Goal: Ask a question

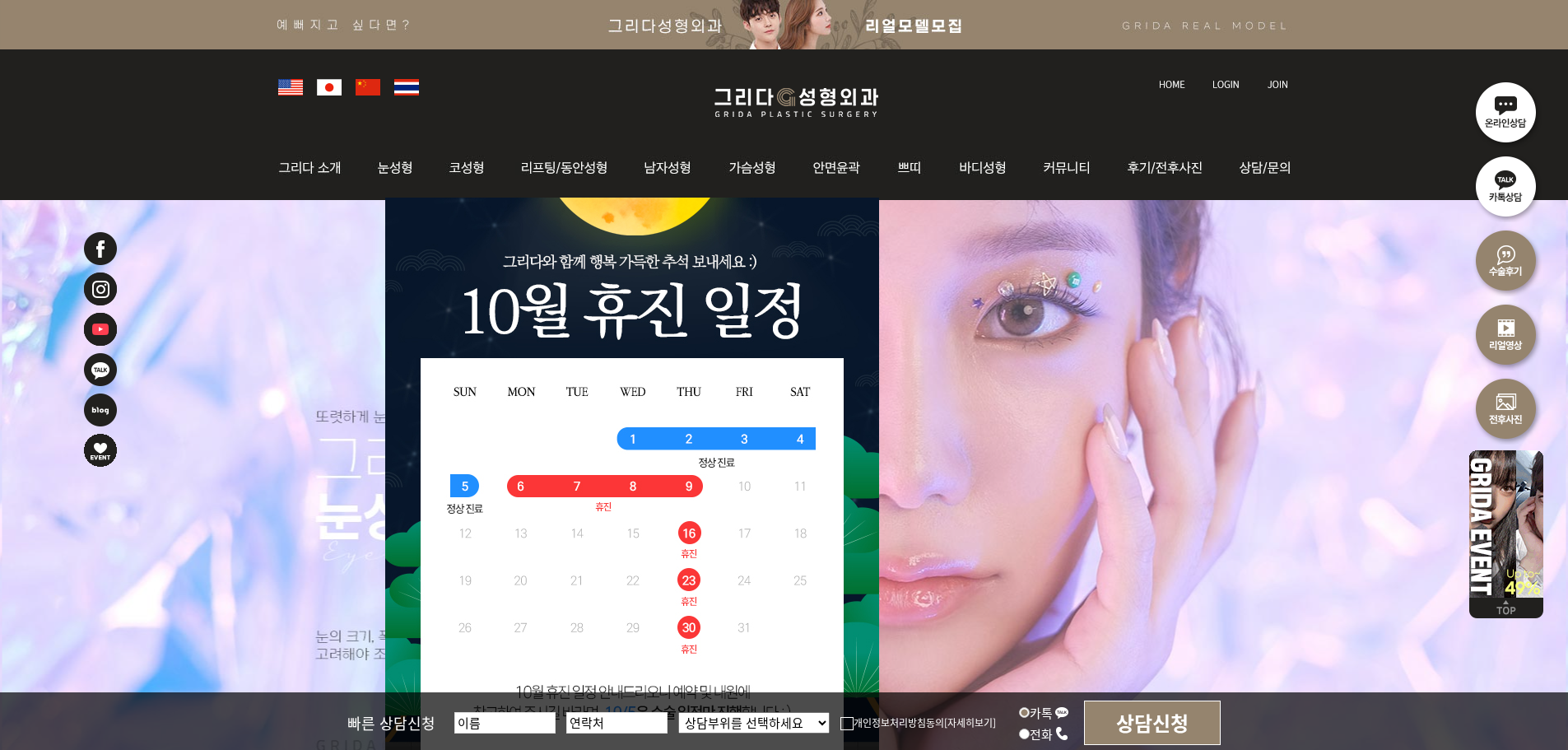
click at [1231, 86] on img at bounding box center [1225, 84] width 27 height 9
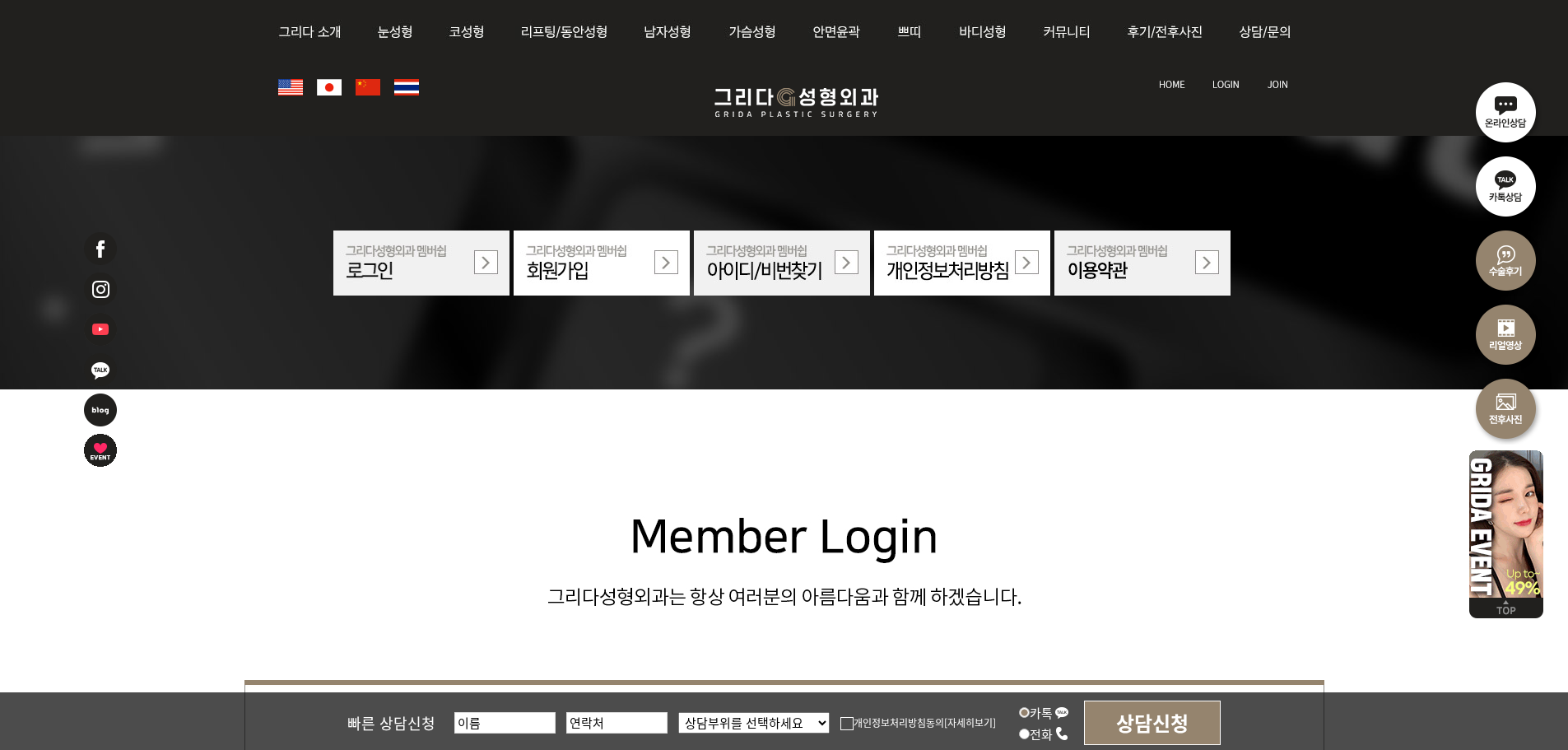
scroll to position [494, 0]
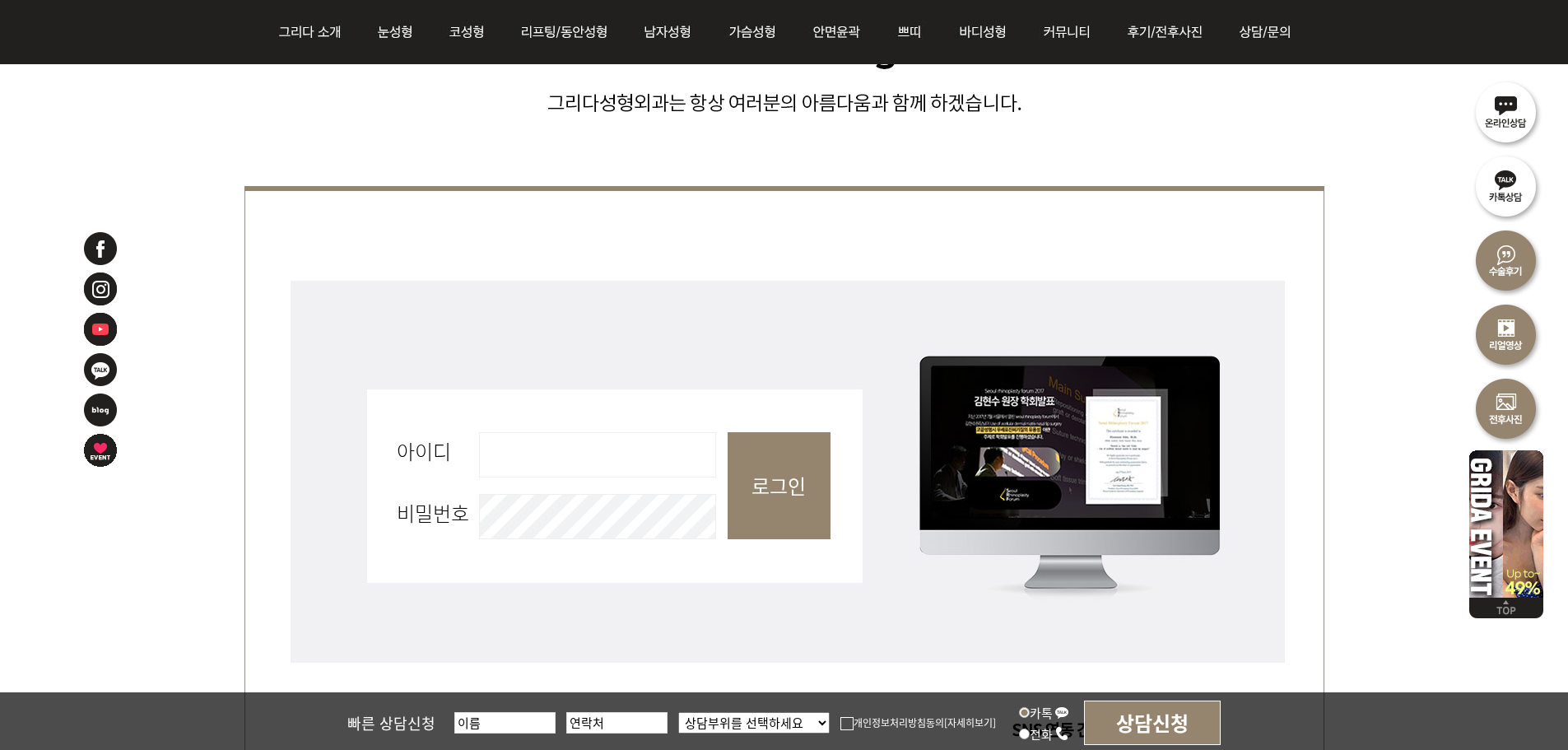
click at [610, 431] on fieldset "회원로그인 아이디 필수 비밀번호 필수 로그인" at bounding box center [784, 494] width 1080 height 436
click at [610, 480] on fieldset "회원로그인 아이디 필수 비밀번호 필수 로그인" at bounding box center [784, 494] width 1080 height 436
click at [627, 476] on input "아이디 필수" at bounding box center [598, 454] width 237 height 45
type input "admin"
click at [759, 468] on input "로그인" at bounding box center [779, 485] width 103 height 107
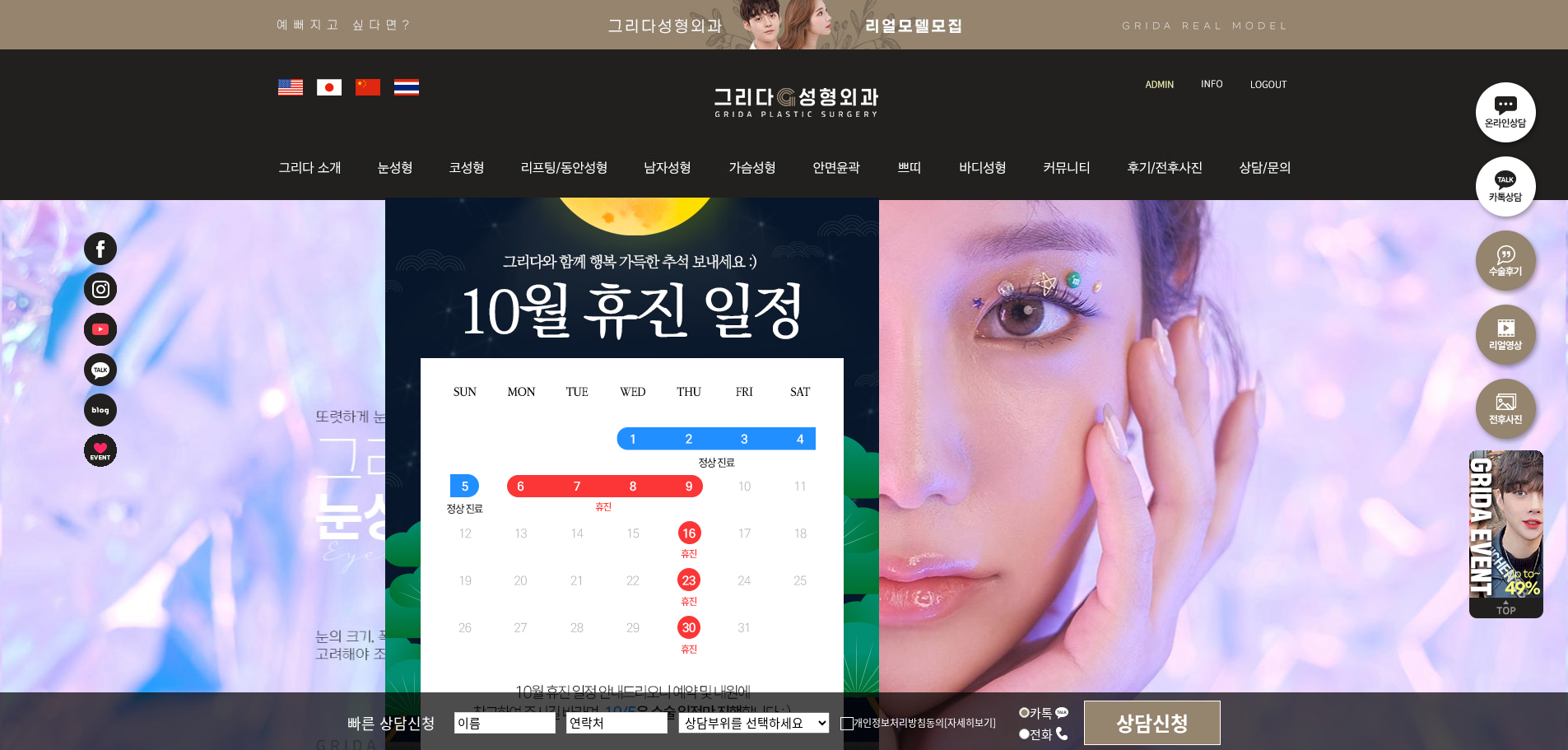
click at [1165, 88] on li at bounding box center [1161, 75] width 47 height 35
click at [1165, 67] on link at bounding box center [1161, 69] width 47 height 23
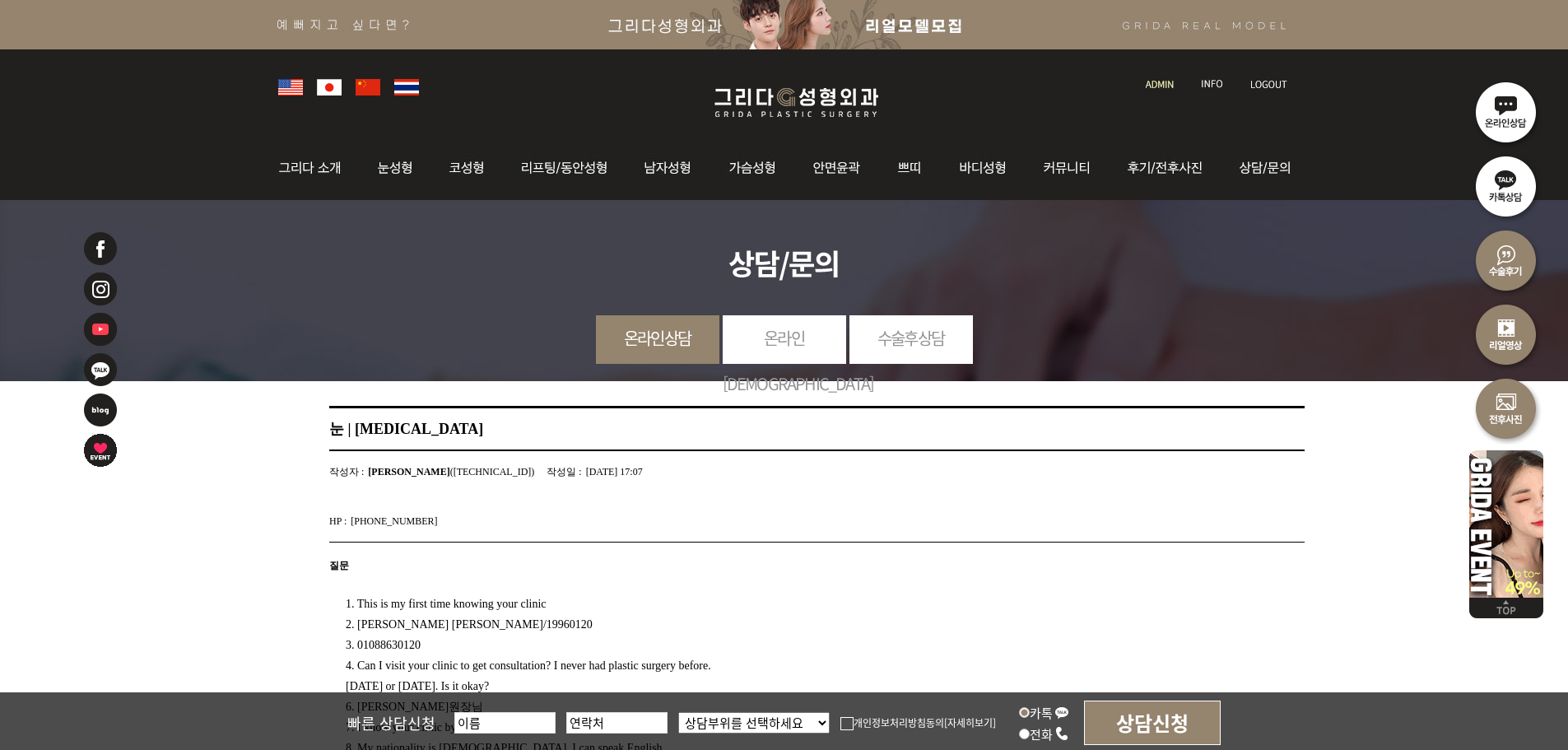
scroll to position [330, 0]
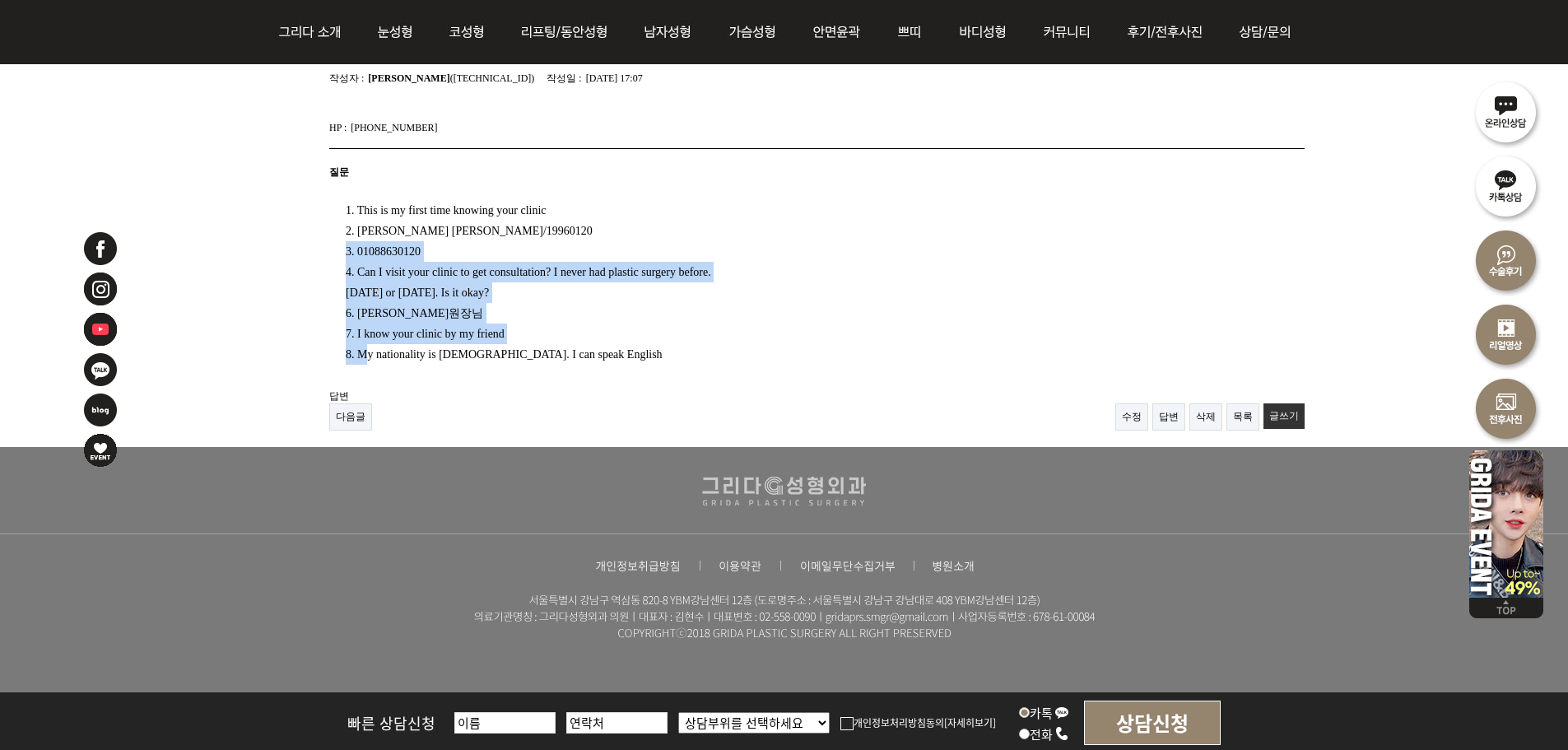
drag, startPoint x: 349, startPoint y: 243, endPoint x: 372, endPoint y: 356, distance: 115.3
click at [372, 356] on div "1. This is my first time knowing your clinic 2. Nguyen Tran Tu Uyen/19960120 3.…" at bounding box center [796, 276] width 933 height 177
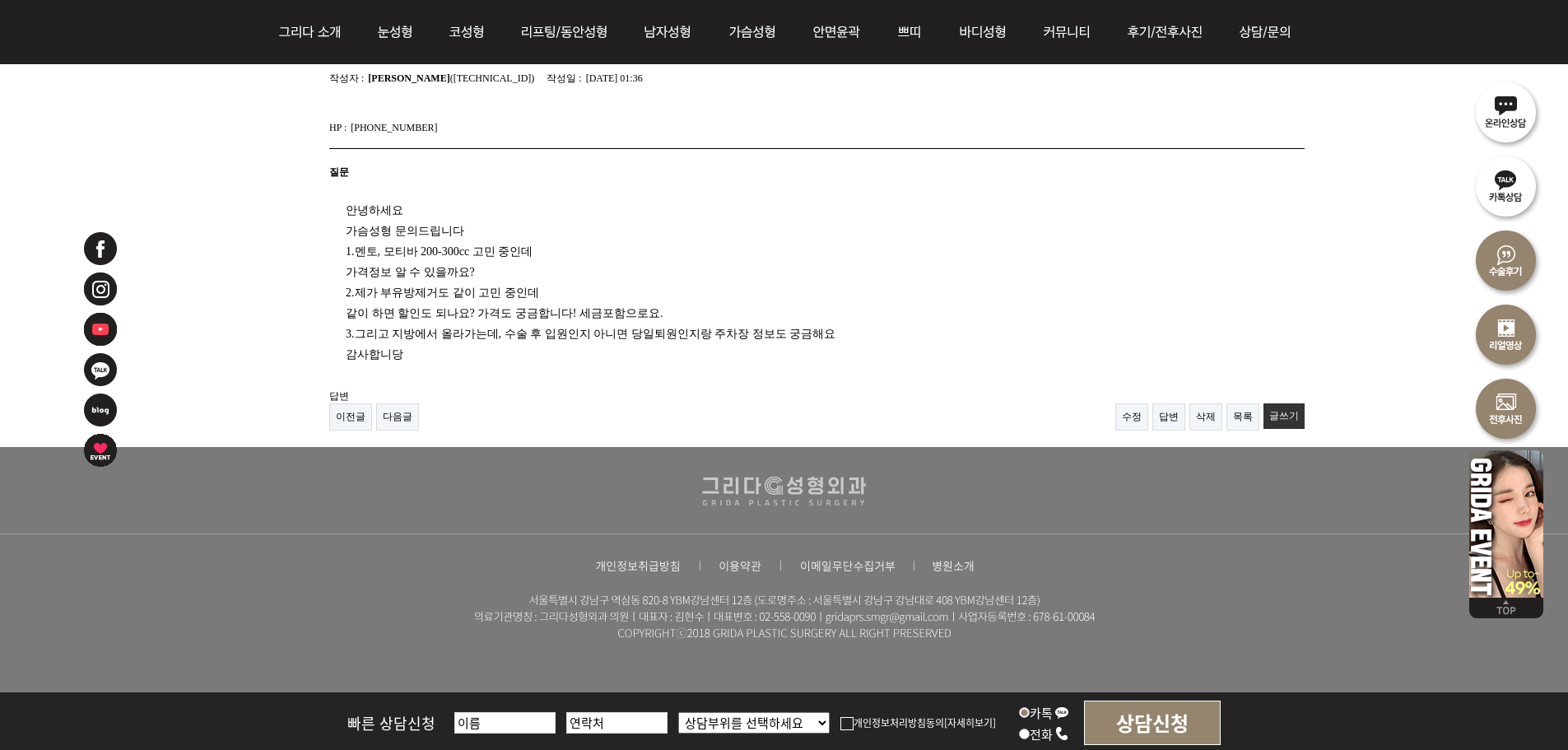
scroll to position [247, 0]
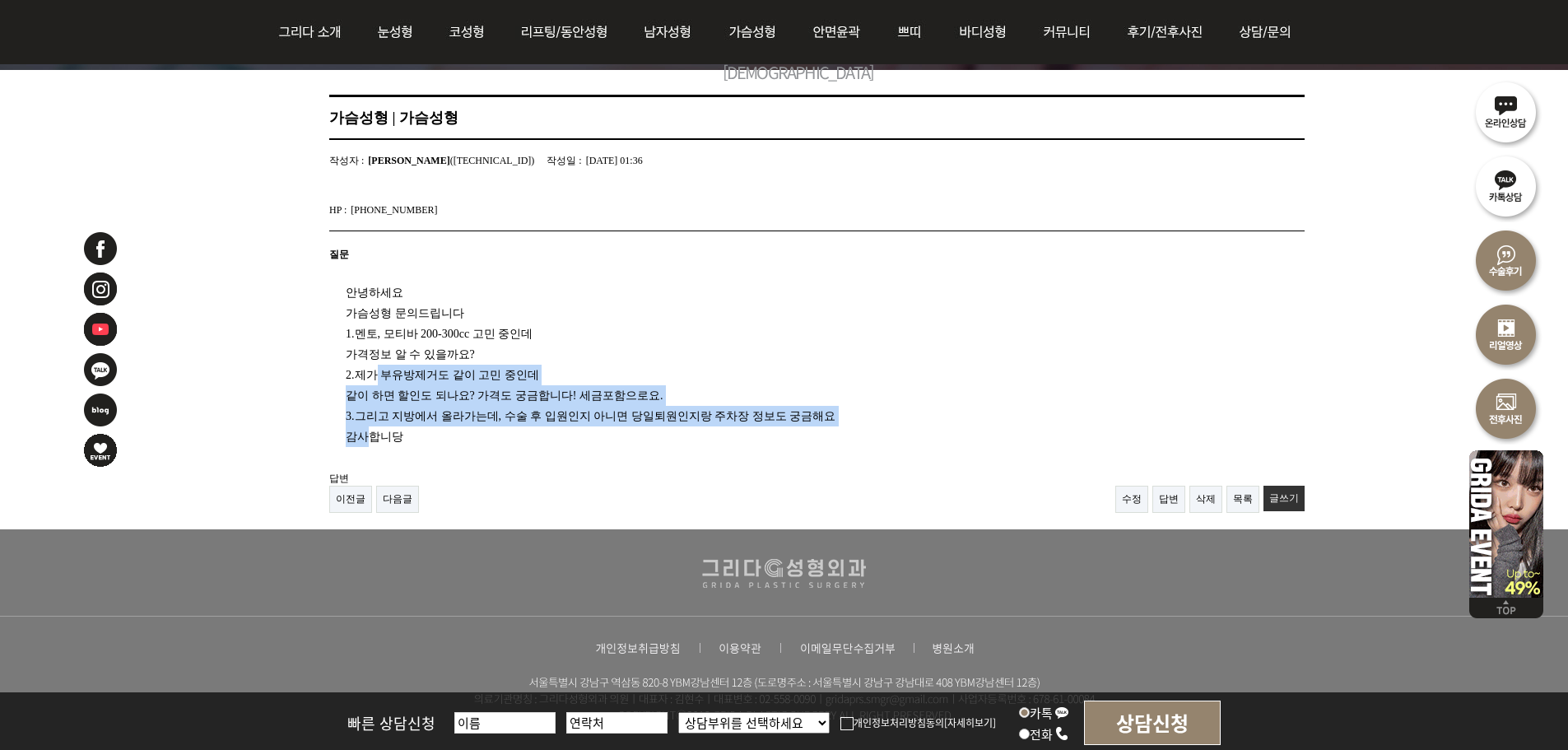
drag, startPoint x: 382, startPoint y: 374, endPoint x: 370, endPoint y: 443, distance: 70.0
click at [370, 443] on div "안녕하세요 가슴성형 문의드립니다 1.멘토, 모티바 200-300cc 고민 중인데 가격정보 알 수 있을까요? 2.제가 부유방제거도 같이 고민 중…" at bounding box center [796, 359] width 933 height 177
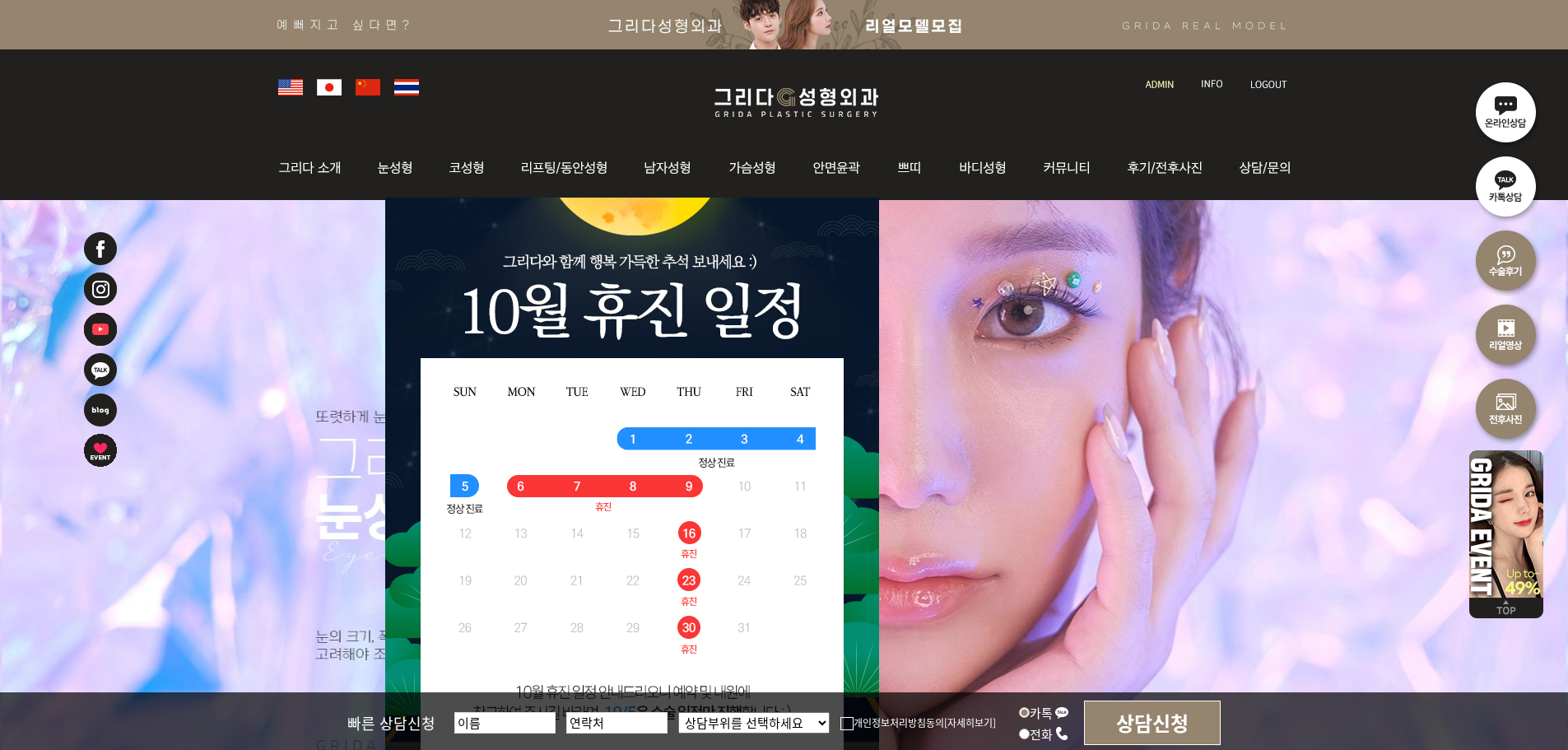
click at [1168, 90] on li at bounding box center [1161, 75] width 47 height 35
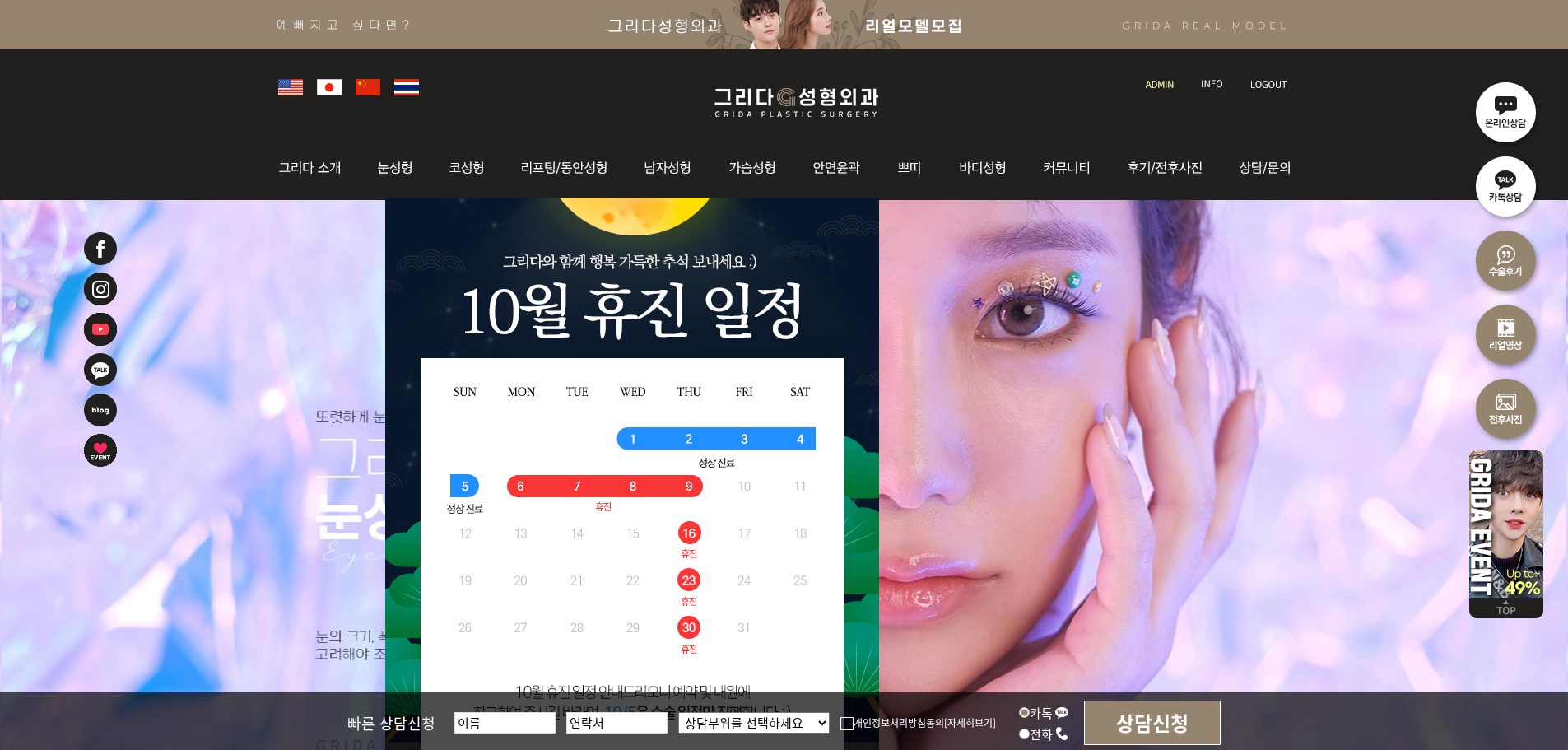
click at [1165, 83] on img at bounding box center [1160, 84] width 28 height 9
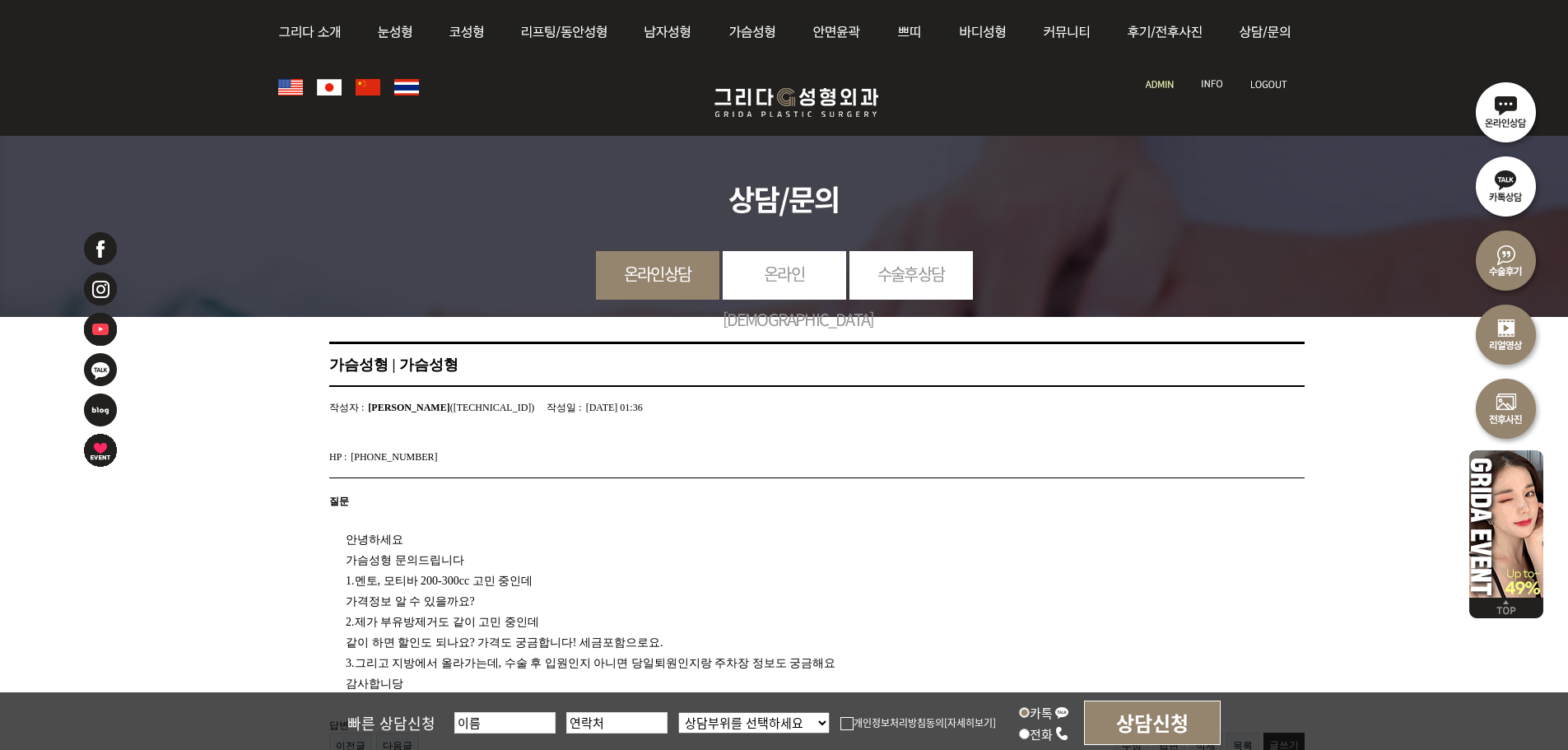
scroll to position [247, 0]
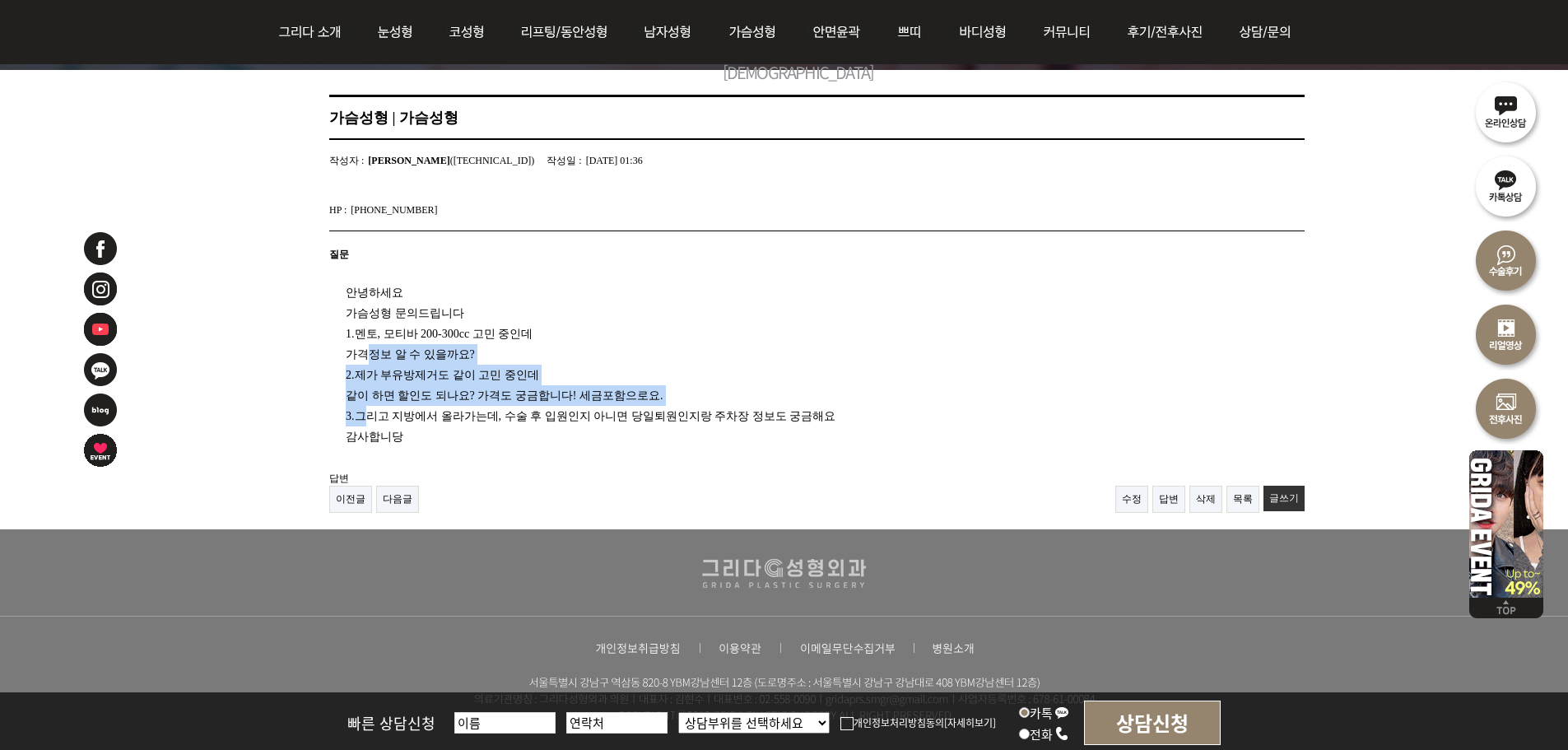
drag, startPoint x: 373, startPoint y: 368, endPoint x: 371, endPoint y: 417, distance: 49.0
click at [371, 417] on div "안녕하세요 가슴성형 문의드립니다 1.멘토, 모티바 200-300cc 고민 중인데 가격정보 알 수 있을까요? 2.제가 부유방제거도 같이 고민 중…" at bounding box center [796, 359] width 933 height 177
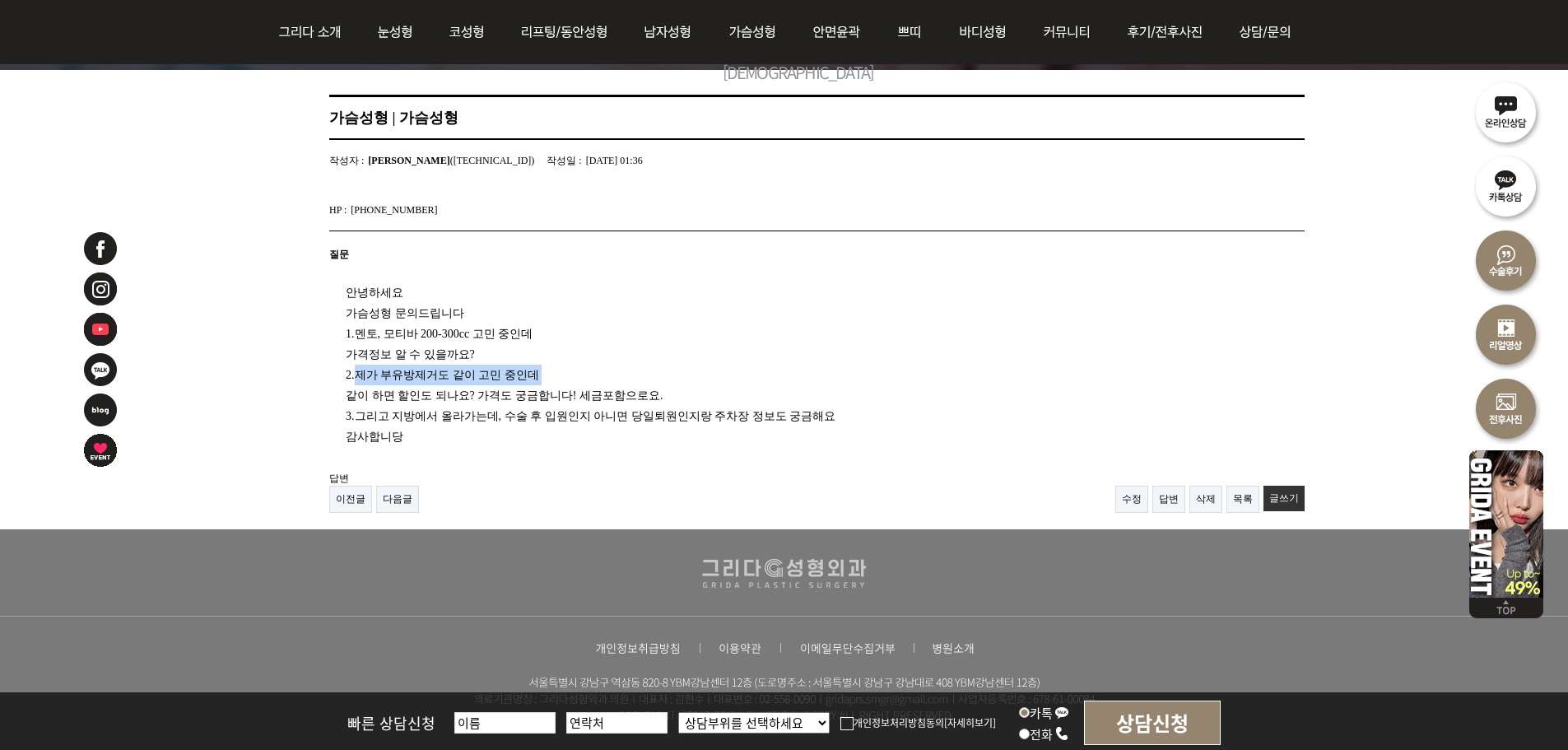
drag, startPoint x: 358, startPoint y: 367, endPoint x: 352, endPoint y: 391, distance: 24.7
click at [352, 391] on div "안녕하세요 가슴성형 문의드립니다 1.멘토, 모티바 200-300cc 고민 중인데 가격정보 알 수 있을까요? 2.제가 부유방제거도 같이 고민 중…" at bounding box center [796, 359] width 933 height 177
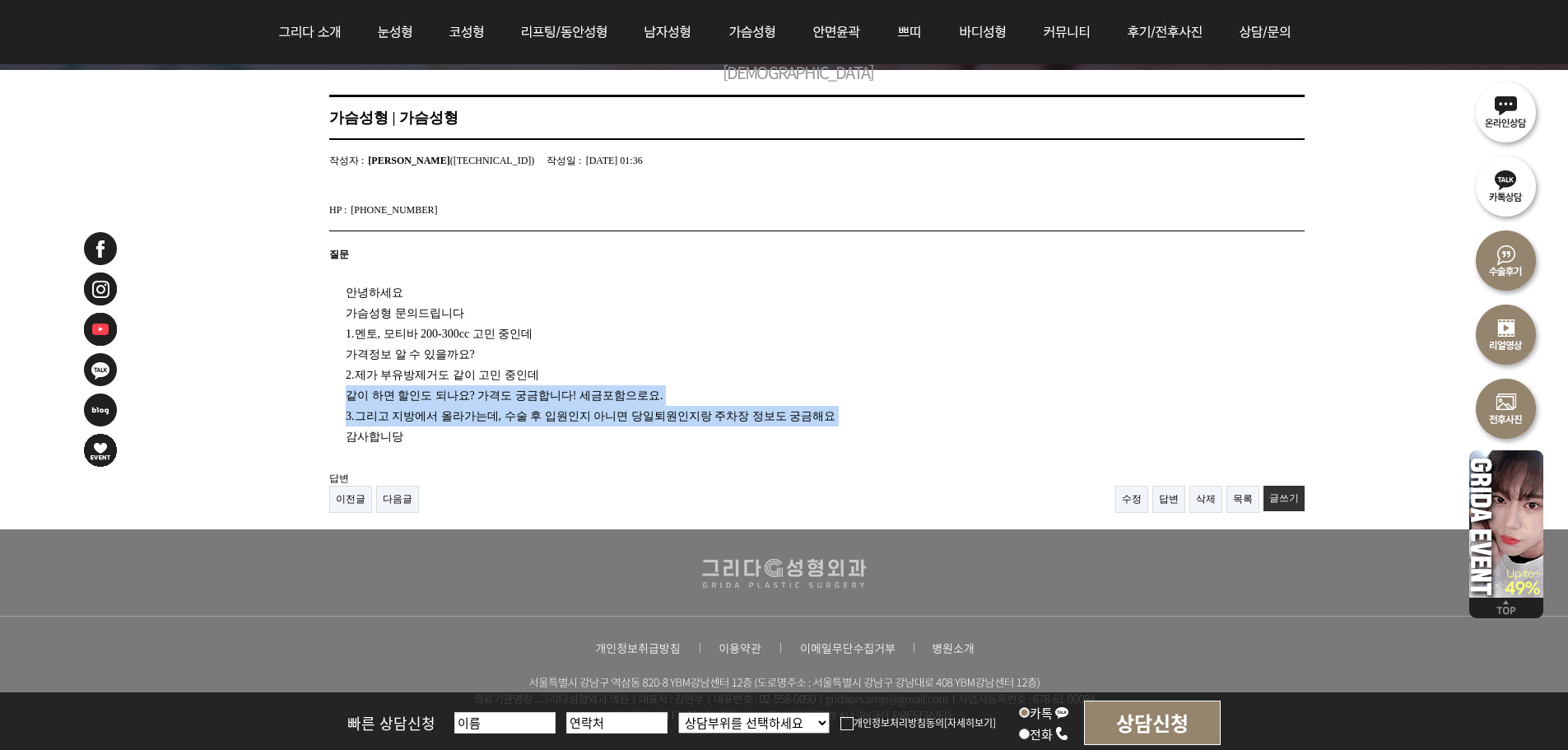
drag, startPoint x: 339, startPoint y: 394, endPoint x: 339, endPoint y: 424, distance: 30.0
click at [339, 424] on div "안녕하세요 가슴성형 문의드립니다 1.멘토, 모티바 200-300cc 고민 중인데 가격정보 알 수 있을까요? 2.제가 부유방제거도 같이 고민 중…" at bounding box center [796, 359] width 933 height 177
